Goal: Browse casually

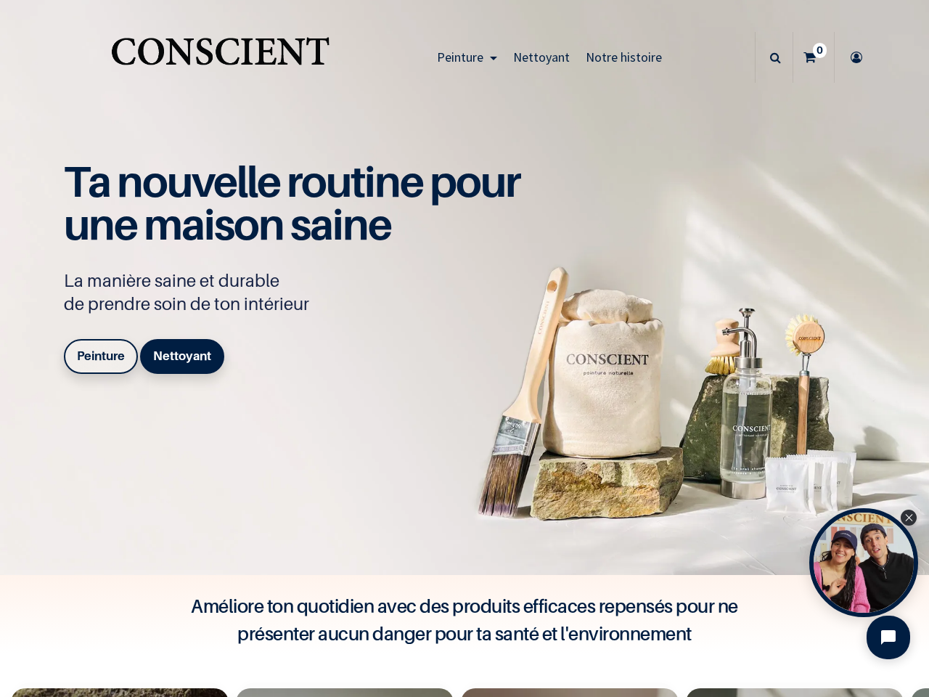
click at [465, 348] on div "Ta nouvelle routine pour une maison saine La manière saine et durable de prendr…" at bounding box center [300, 269] width 472 height 219
click at [463, 57] on span "Peinture" at bounding box center [460, 57] width 46 height 17
click at [770, 57] on icon at bounding box center [775, 57] width 11 height 51
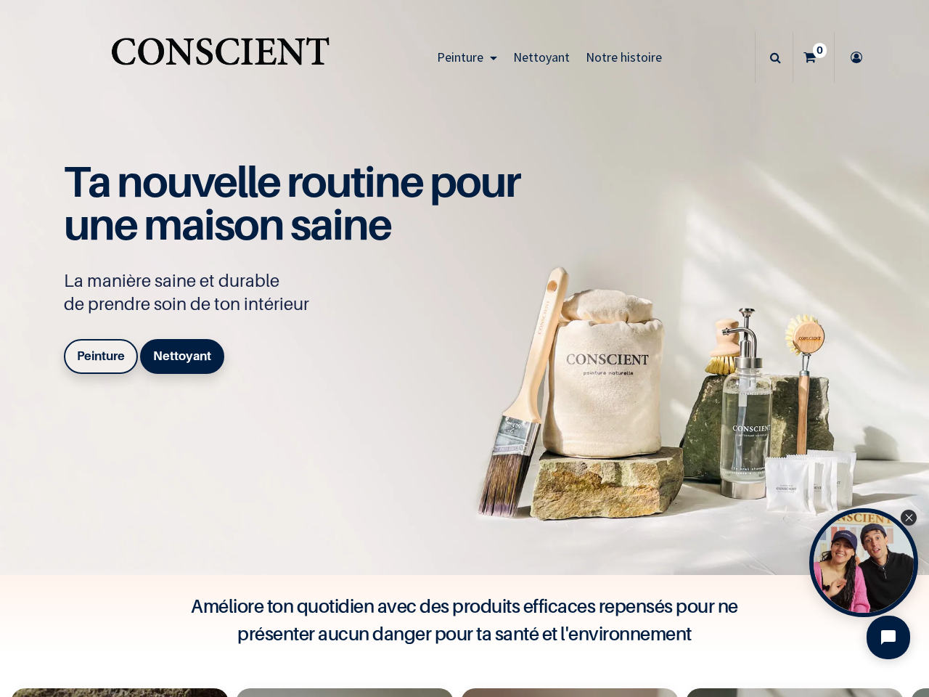
click at [864, 563] on div "Open Tolstoy widget" at bounding box center [863, 562] width 109 height 109
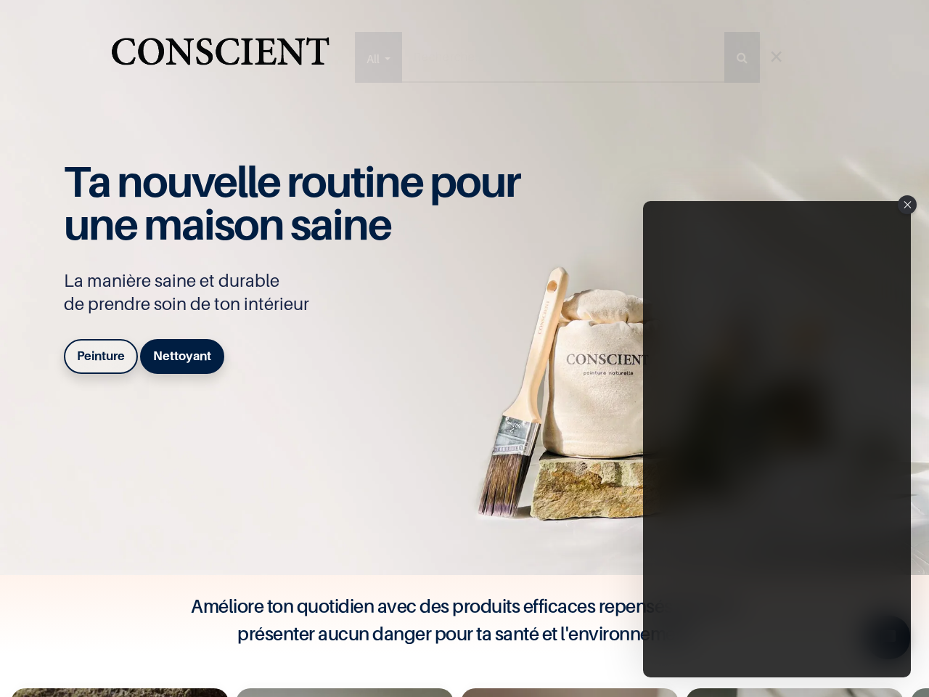
click at [864, 563] on iframe "Tolstoy Player : Tolstoy #3" at bounding box center [777, 439] width 268 height 476
click at [909, 518] on iframe "Tolstoy Player : Tolstoy #3" at bounding box center [777, 439] width 268 height 476
click at [888, 637] on iframe "Tolstoy Player : Tolstoy #3" at bounding box center [777, 439] width 268 height 476
